Goal: Transaction & Acquisition: Purchase product/service

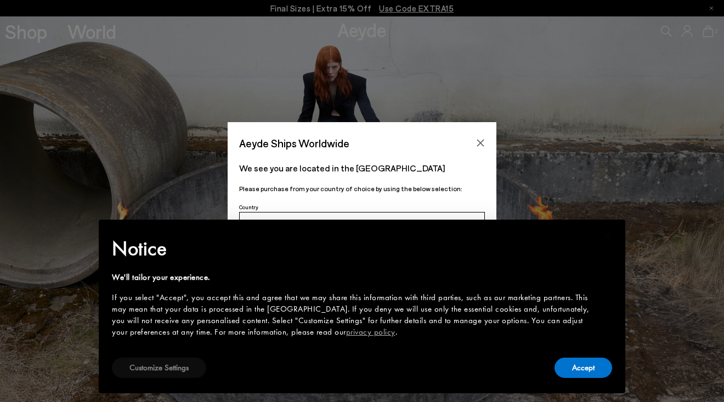
click at [188, 370] on button "Customize Settings" at bounding box center [159, 368] width 94 height 20
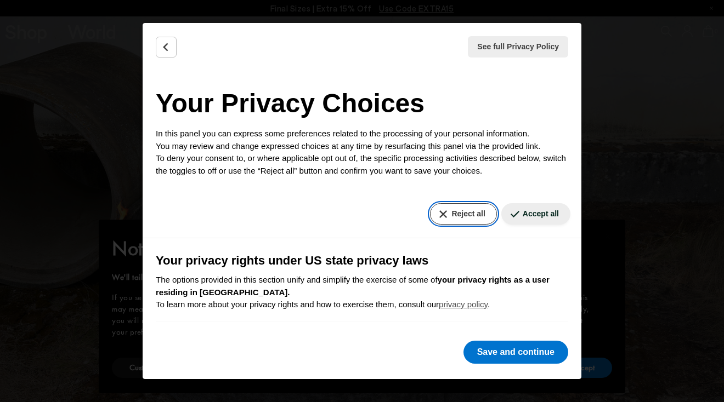
click at [467, 207] on button "Reject all" at bounding box center [463, 213] width 66 height 21
click at [467, 213] on button "Reject all" at bounding box center [463, 213] width 66 height 21
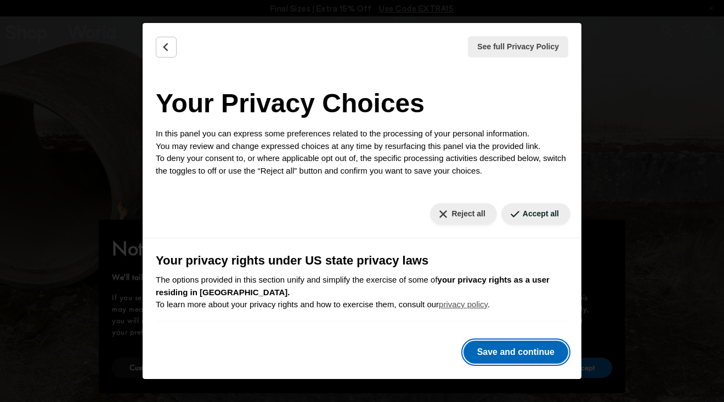
click at [513, 357] on button "Save and continue" at bounding box center [515, 352] width 105 height 23
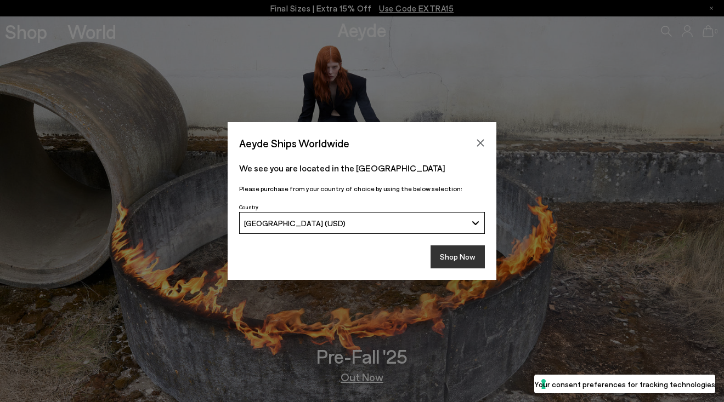
click at [466, 258] on button "Shop Now" at bounding box center [457, 257] width 54 height 23
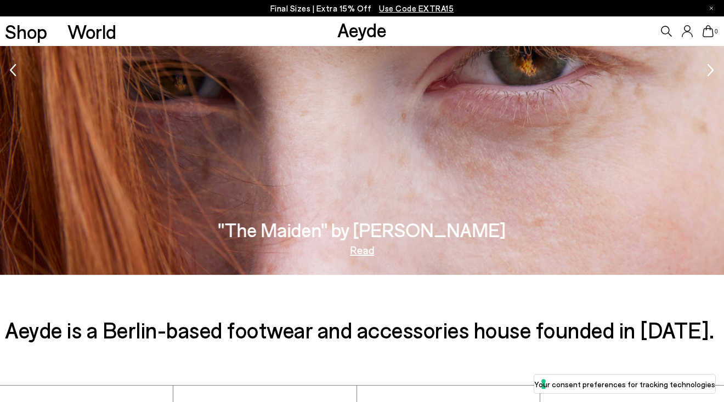
scroll to position [1765, 0]
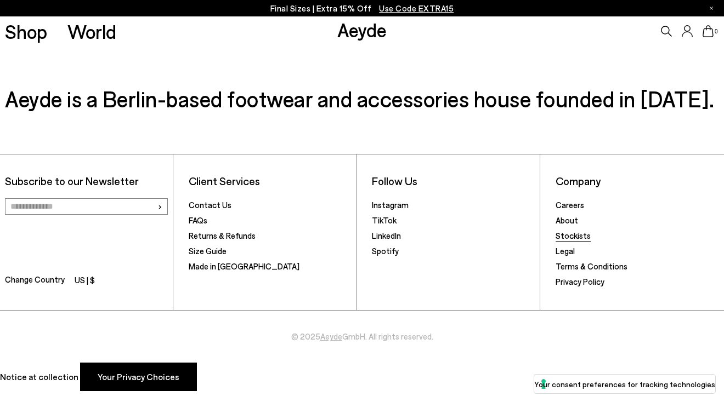
click at [575, 238] on link "Stockists" at bounding box center [572, 236] width 35 height 10
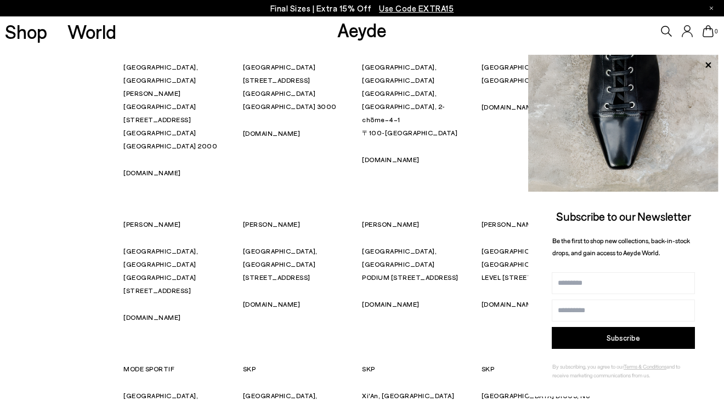
scroll to position [725, 0]
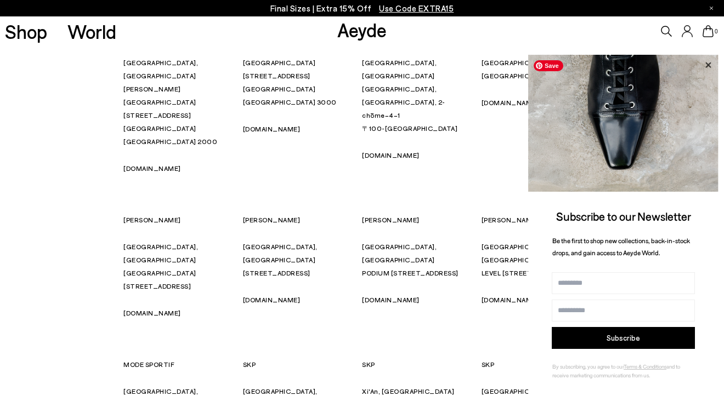
click at [711, 63] on icon at bounding box center [707, 64] width 5 height 5
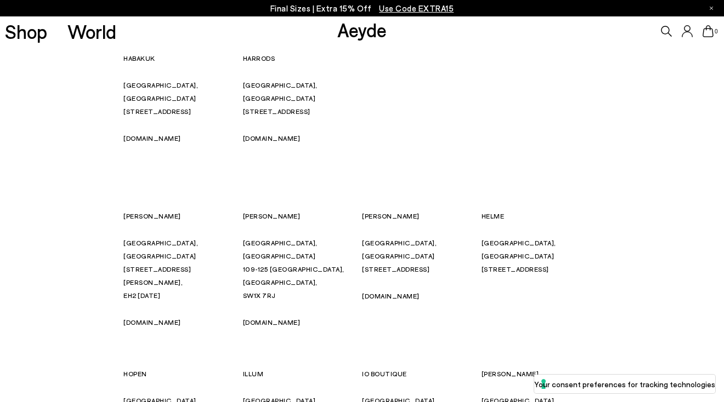
scroll to position [3192, 0]
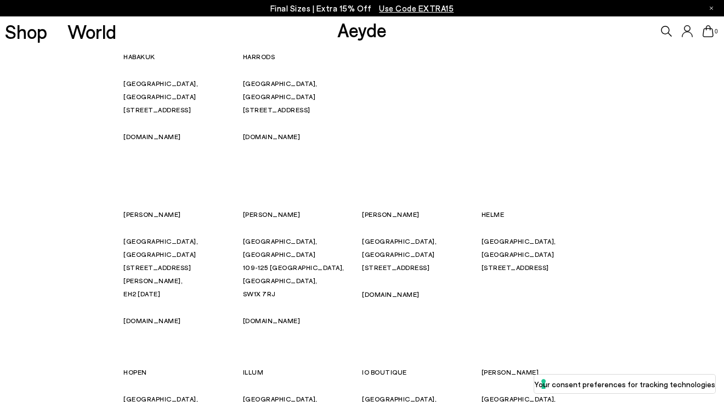
drag, startPoint x: 423, startPoint y: 211, endPoint x: 353, endPoint y: 211, distance: 69.6
drag, startPoint x: 421, startPoint y: 213, endPoint x: 364, endPoint y: 213, distance: 57.6
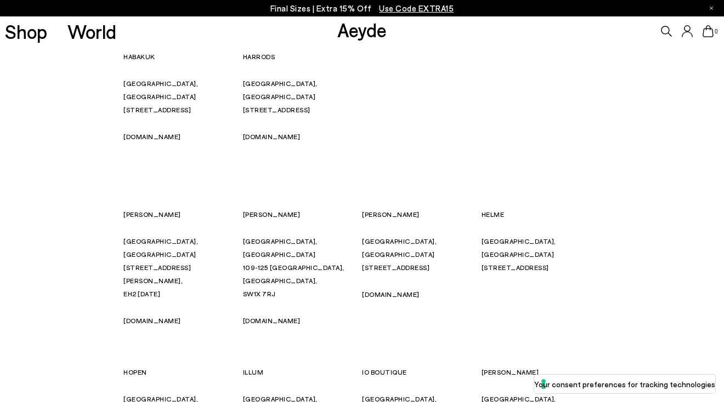
copy p "LA SAMARITAINE"
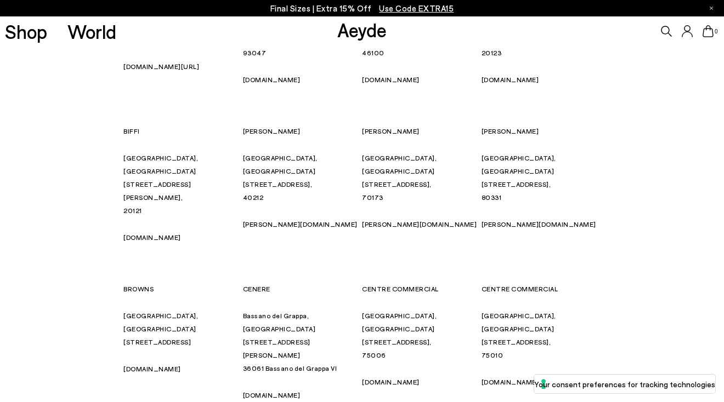
scroll to position [1603, 0]
drag, startPoint x: 451, startPoint y: 92, endPoint x: 364, endPoint y: 90, distance: 87.2
click at [364, 283] on p "CENTRE COMMERCIAL" at bounding box center [422, 289] width 120 height 13
copy p "CENTRE COMMERCIAL"
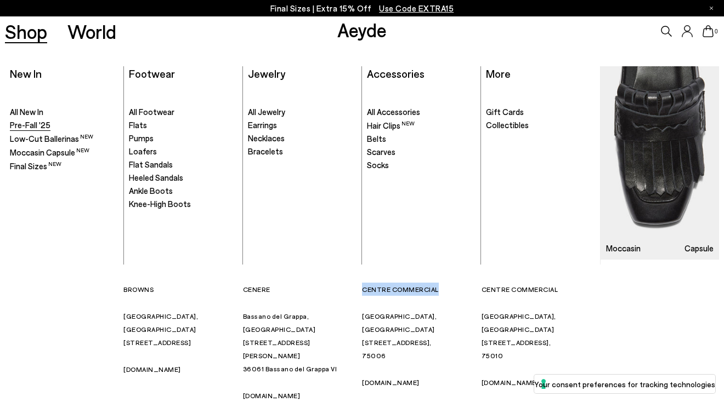
click at [27, 127] on span "Pre-Fall '25" at bounding box center [30, 125] width 41 height 10
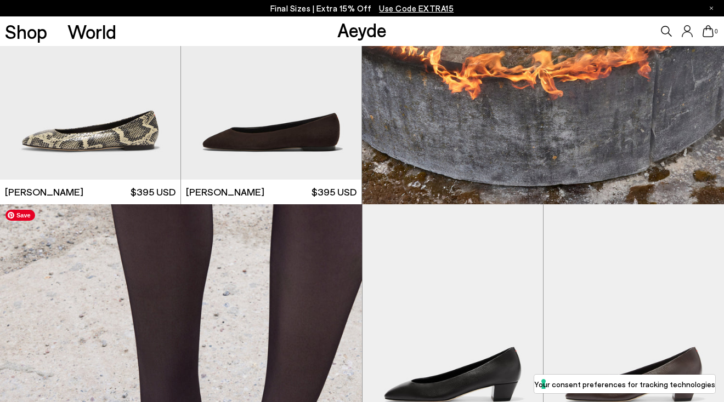
scroll to position [598, 0]
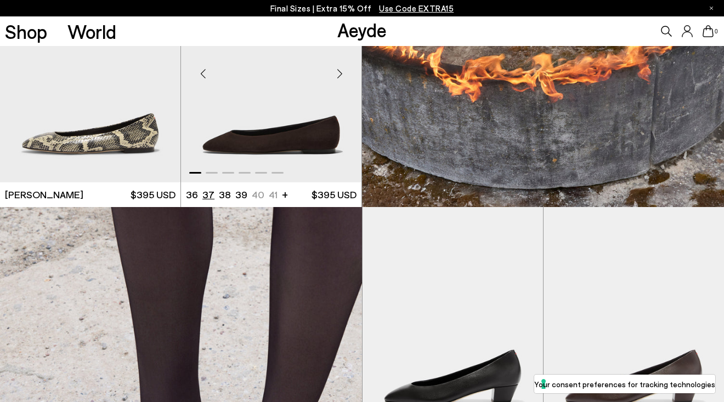
click at [209, 198] on li "37" at bounding box center [208, 195] width 12 height 14
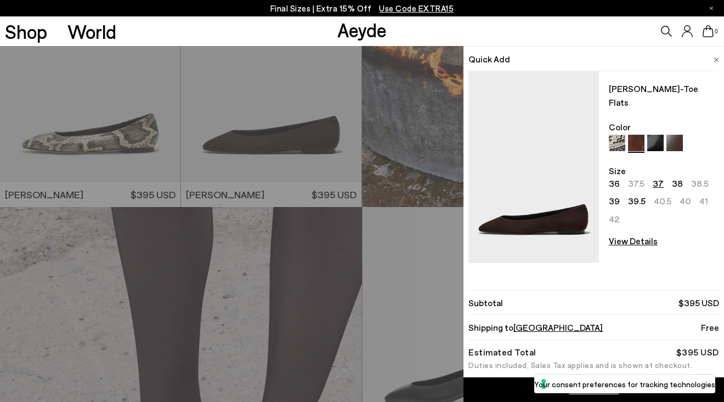
click at [667, 135] on img at bounding box center [674, 143] width 16 height 16
click at [432, 235] on div "Quick Add Ellie Suede Almond-Toe Flats Color Size 36 37.5 37 38 38.5 39 39.5 40…" at bounding box center [362, 224] width 724 height 356
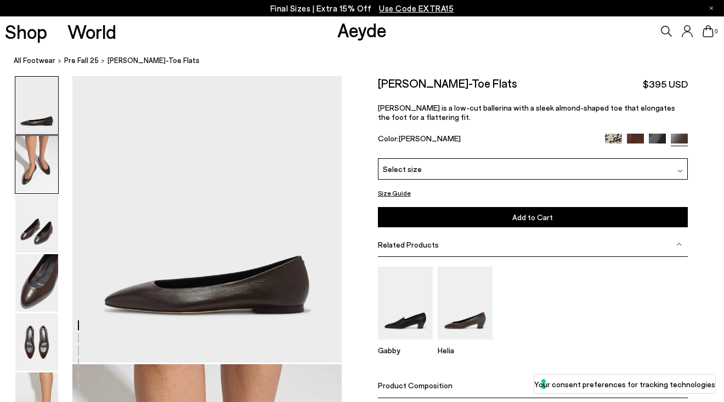
click at [24, 147] on img at bounding box center [36, 165] width 43 height 58
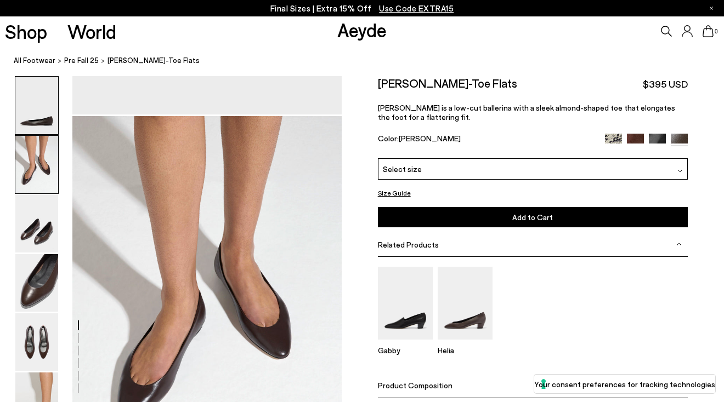
scroll to position [329, 0]
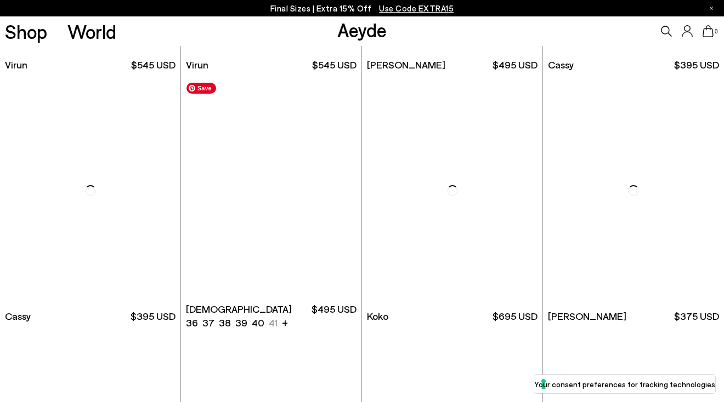
scroll to position [5615, 0]
